Goal: Register for event/course

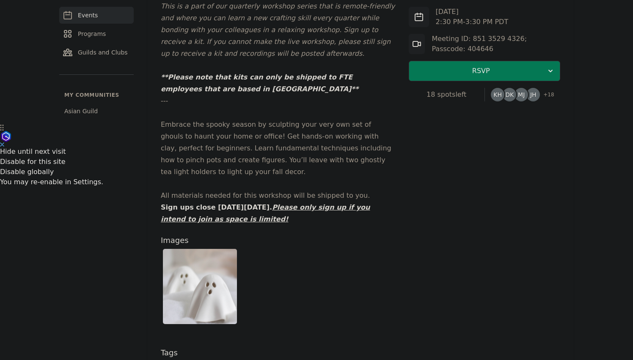
scroll to position [241, 0]
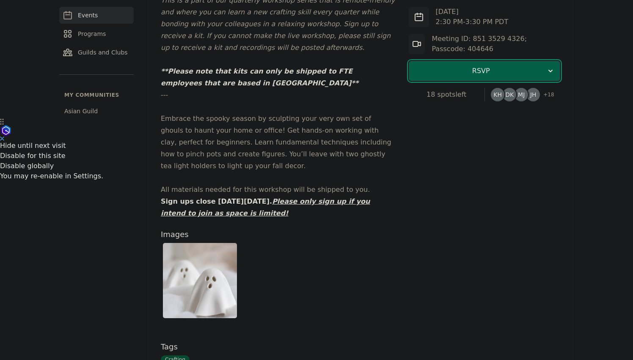
click at [538, 76] on span "RSVP" at bounding box center [481, 71] width 130 height 10
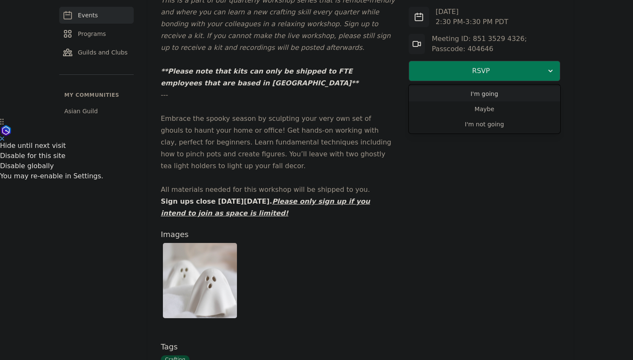
click at [522, 102] on link "I'm going" at bounding box center [484, 93] width 151 height 15
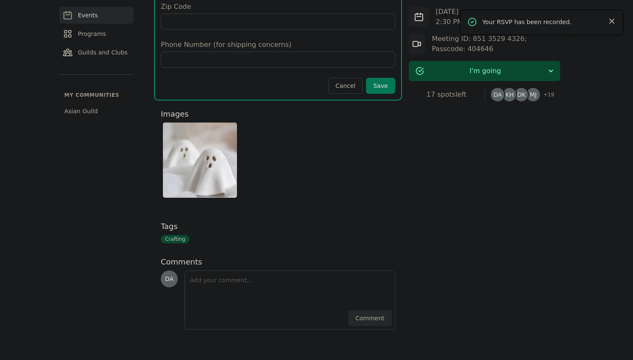
type input "[PERSON_NAME]"
click at [0, 360] on com-1password-button at bounding box center [0, 360] width 0 height 0
type input "[STREET_ADDRESS]"
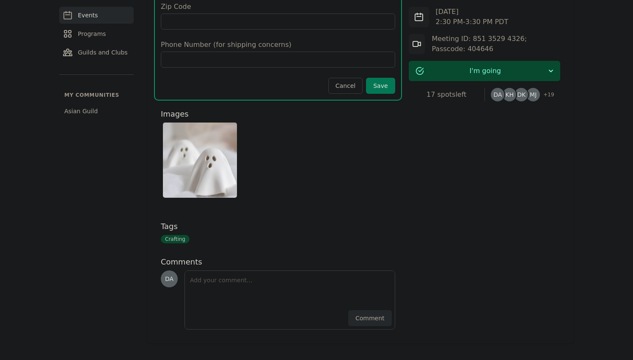
type input "[GEOGRAPHIC_DATA]"
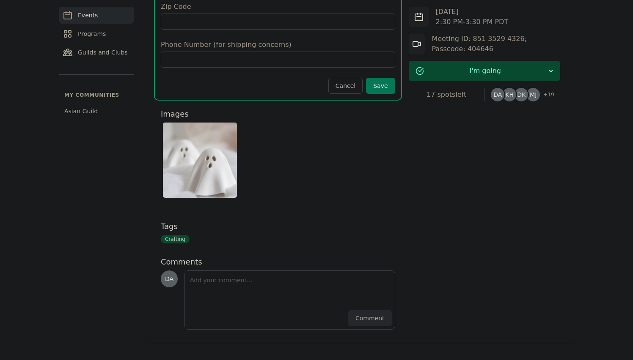
type input "BC"
type input "[GEOGRAPHIC_DATA]"
click at [243, 30] on input "Zip Code" at bounding box center [278, 22] width 234 height 16
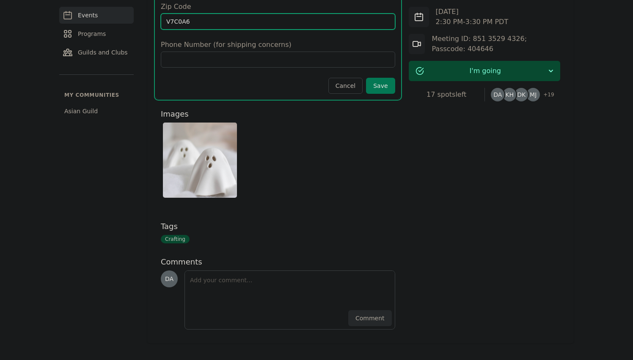
scroll to position [996, 0]
type input "V7C0A6"
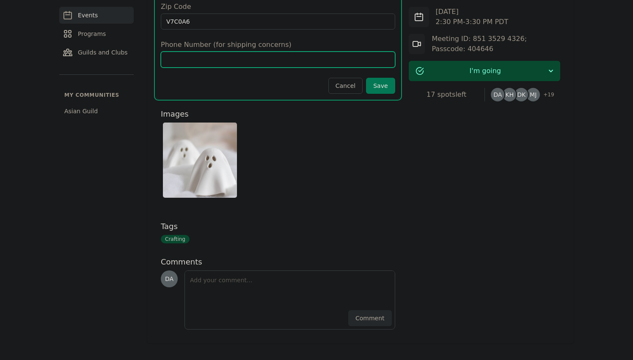
click at [257, 68] on input "Phone Number (for shipping concerns)" at bounding box center [278, 60] width 234 height 16
type input "6048802785"
click at [376, 94] on button "Save" at bounding box center [380, 86] width 29 height 16
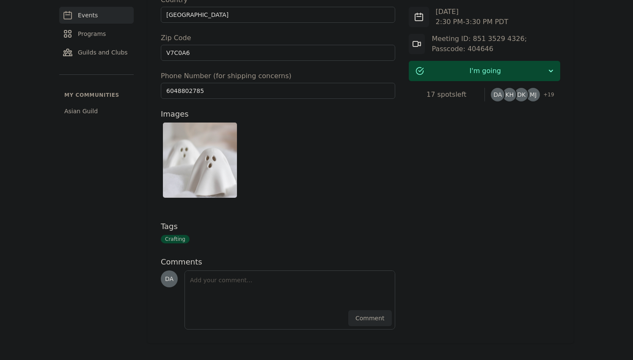
scroll to position [1185, 0]
click at [554, 102] on span "+ 19" at bounding box center [546, 96] width 16 height 12
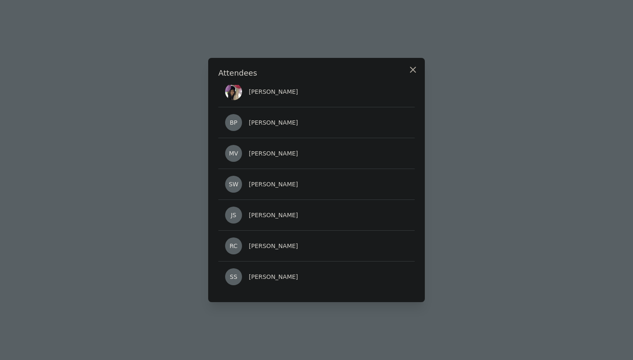
scroll to position [853, 0]
click at [415, 67] on icon "button" at bounding box center [412, 69] width 5 height 5
